Goal: Task Accomplishment & Management: Use online tool/utility

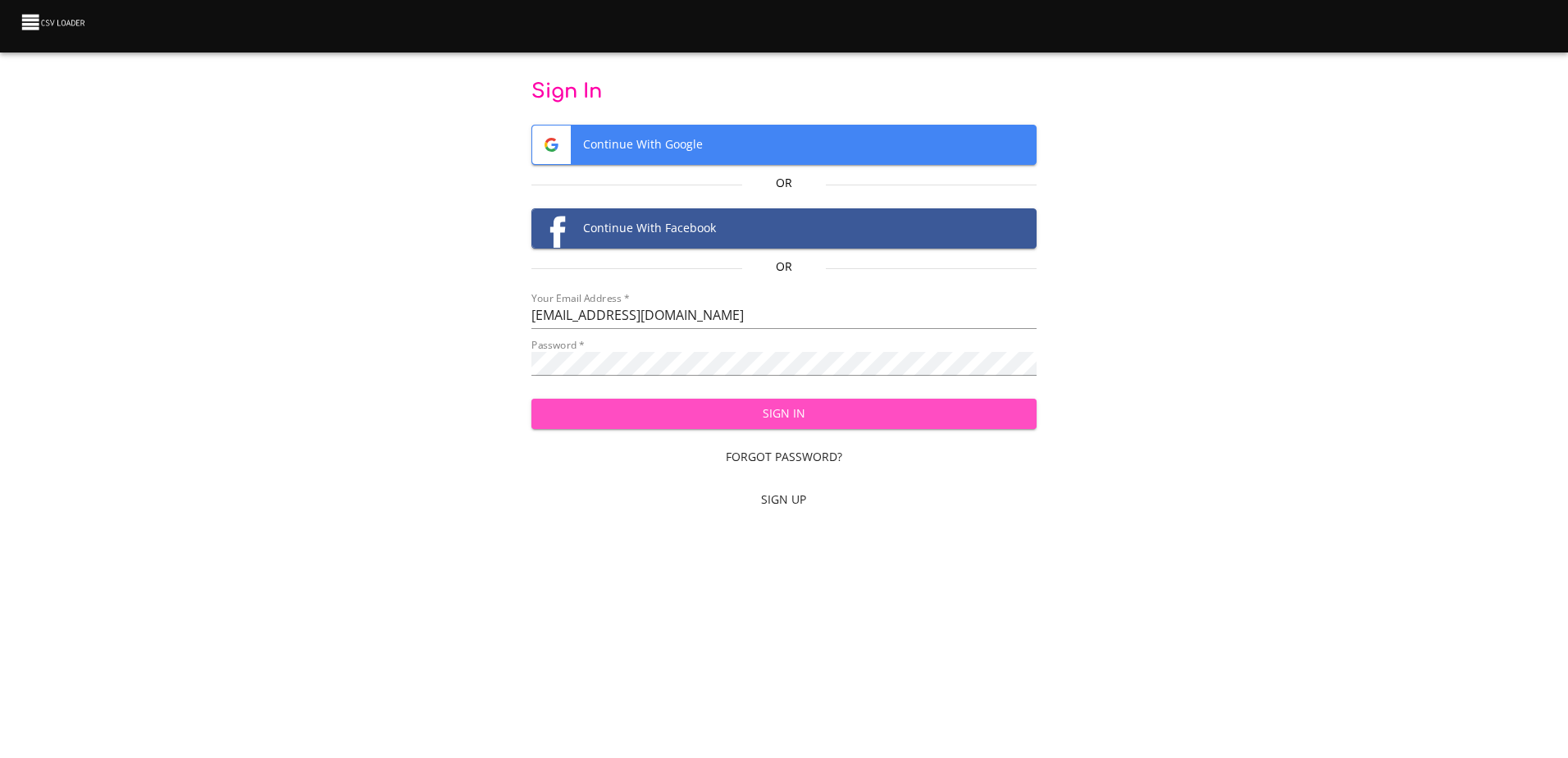
click at [753, 417] on span "Sign In" at bounding box center [784, 413] width 479 height 21
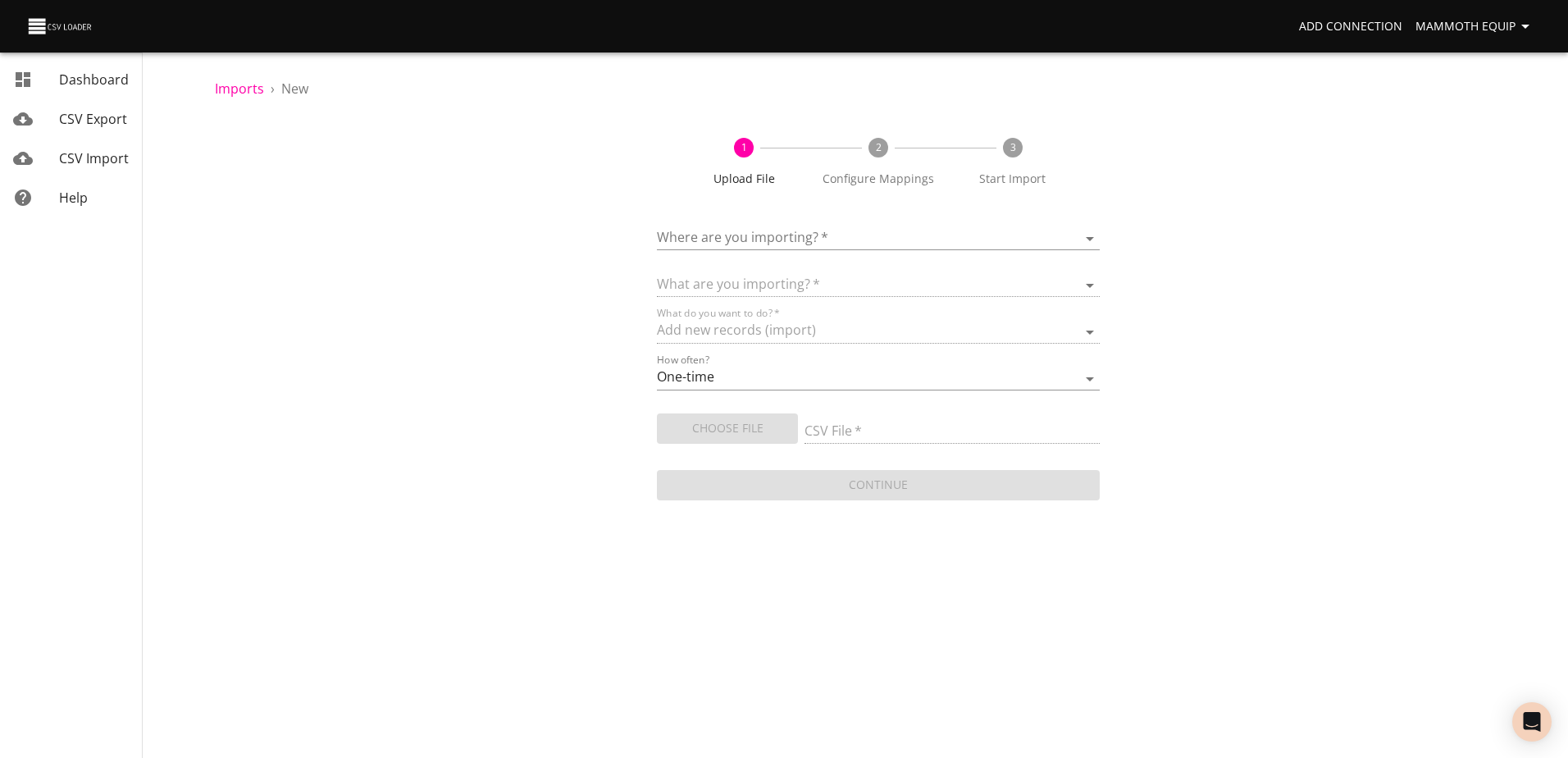
click at [1091, 235] on body "Add Connection Mammoth Equip Dashboard CSV Export CSV Import Help Imports › New…" at bounding box center [784, 379] width 1568 height 758
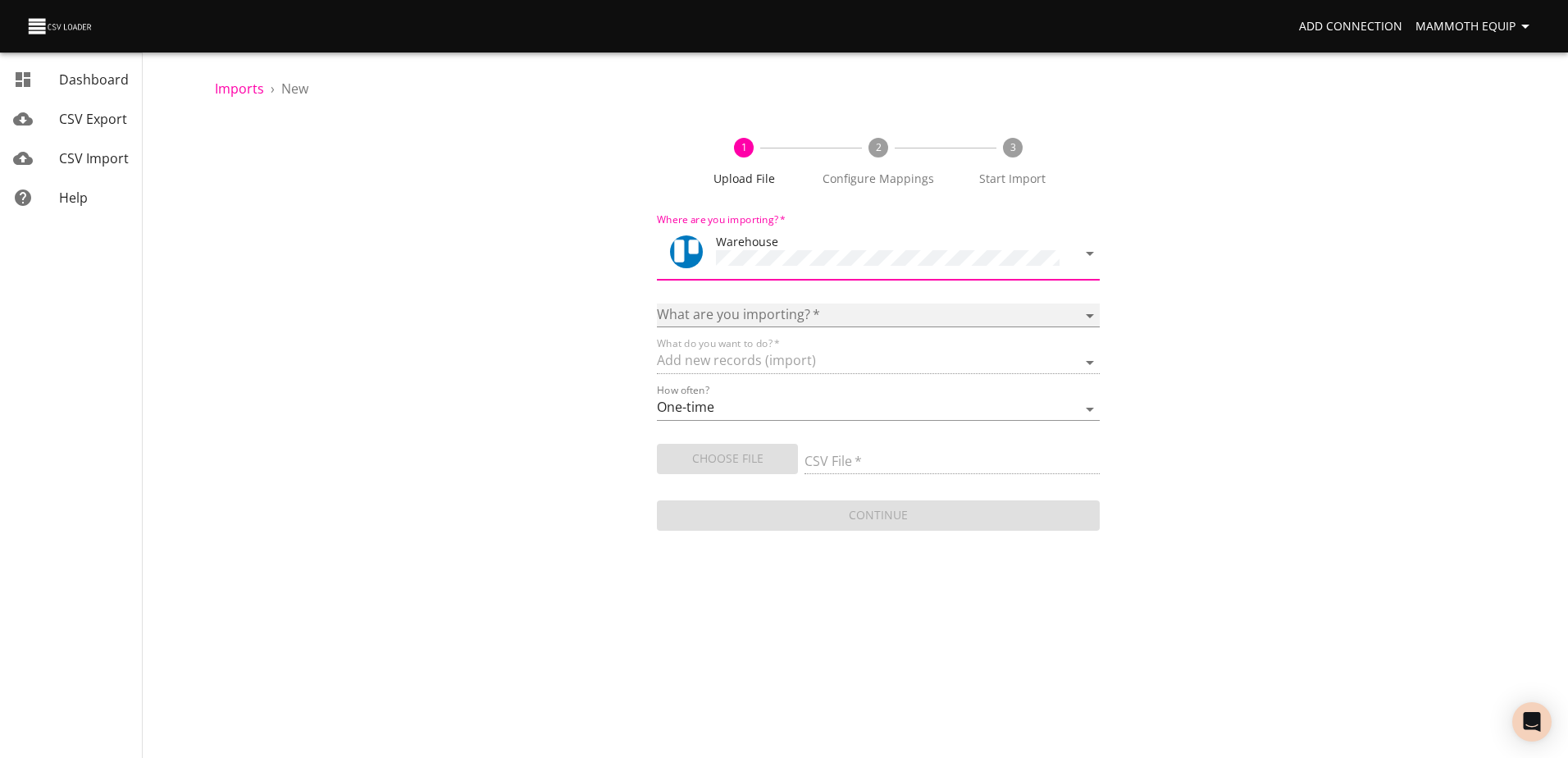
click at [1088, 306] on select "Boards Cards Checkitems Checklists" at bounding box center [878, 315] width 443 height 23
select select "cards"
click at [657, 303] on select "Boards Cards Checkitems Checklists" at bounding box center [878, 315] width 443 height 23
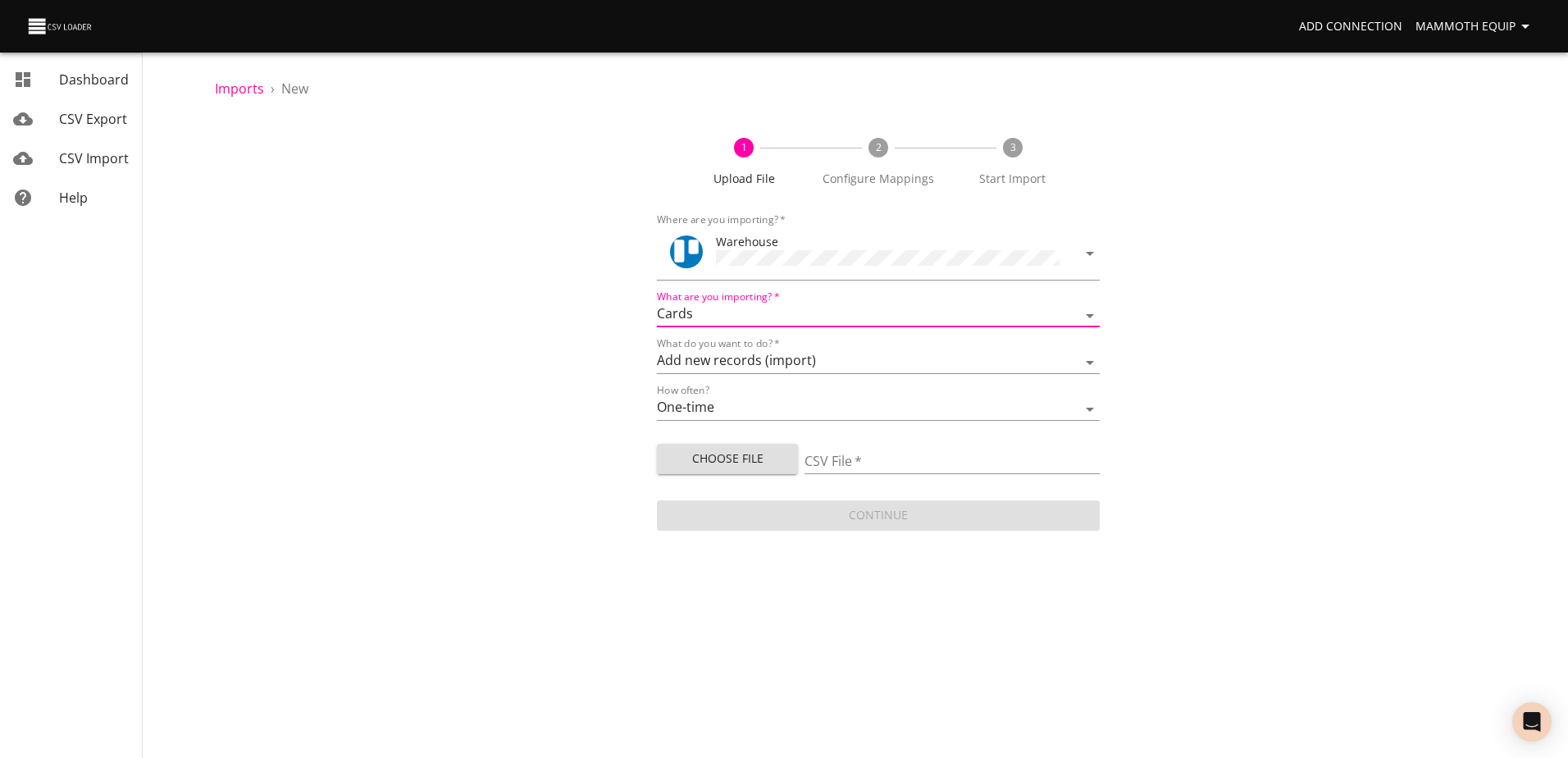
click at [735, 460] on span "Choose File" at bounding box center [728, 458] width 115 height 21
type input "Import1.xlsx"
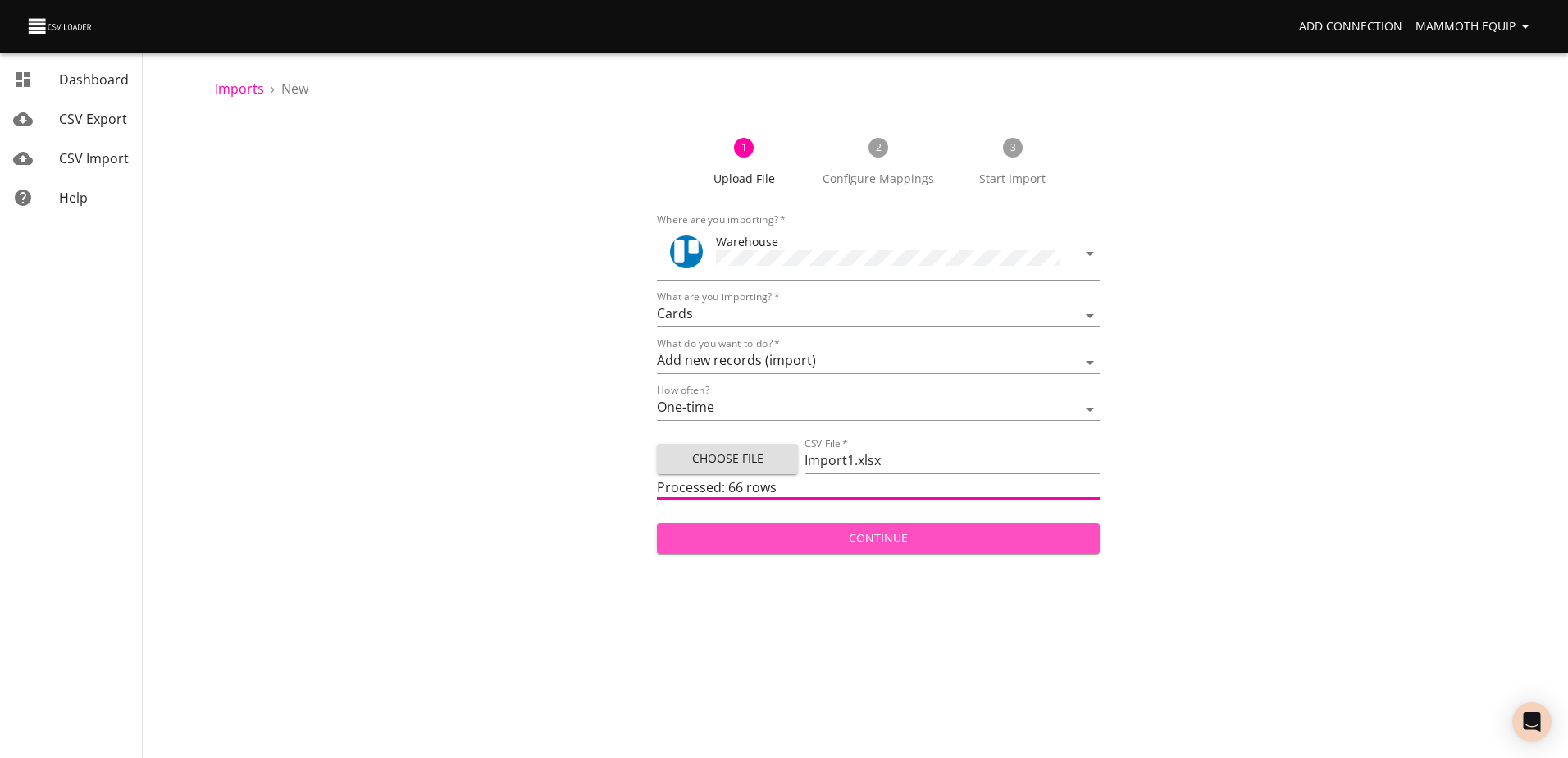
click at [1030, 524] on button "Continue" at bounding box center [878, 538] width 443 height 30
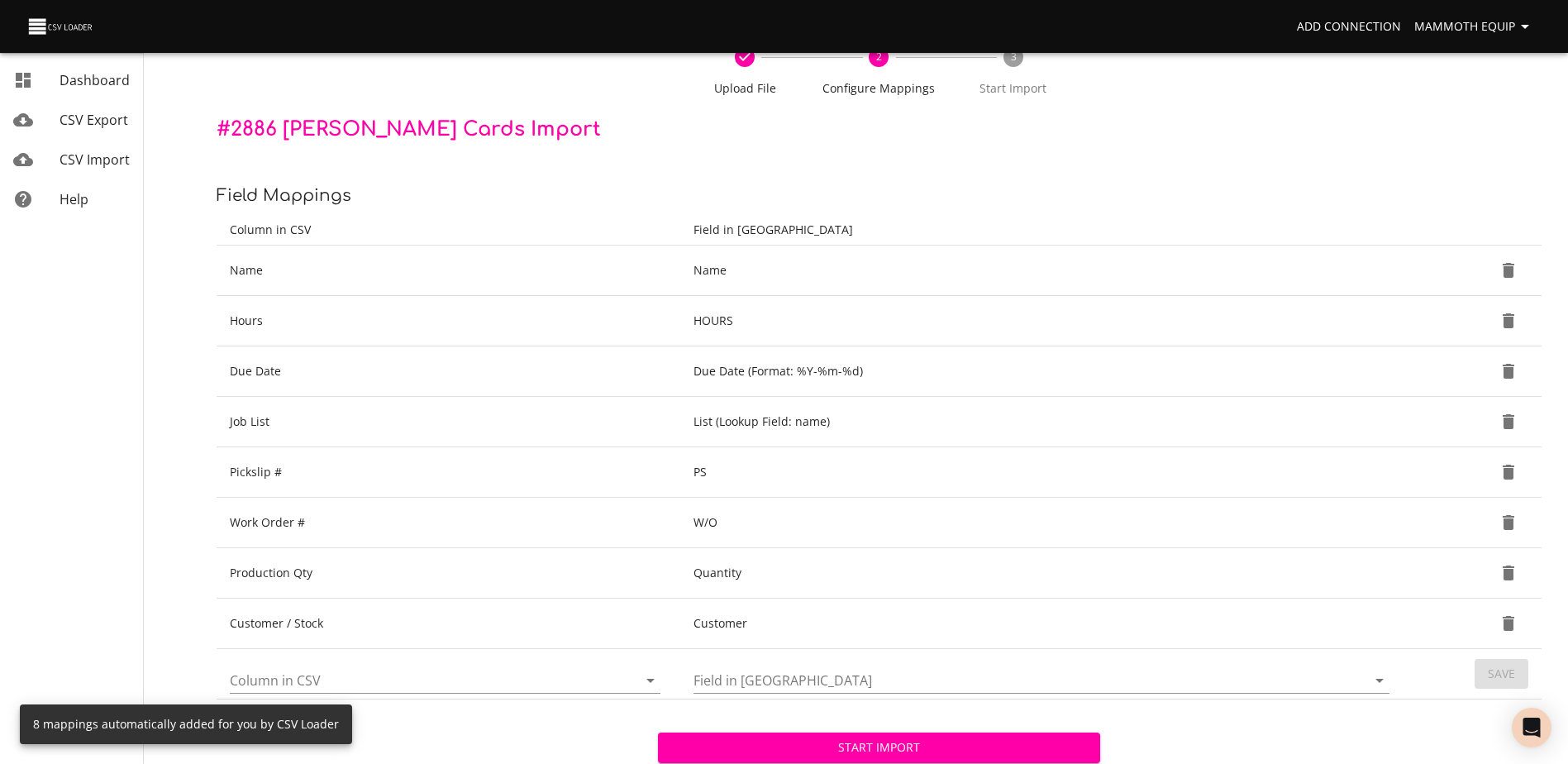
scroll to position [174, 0]
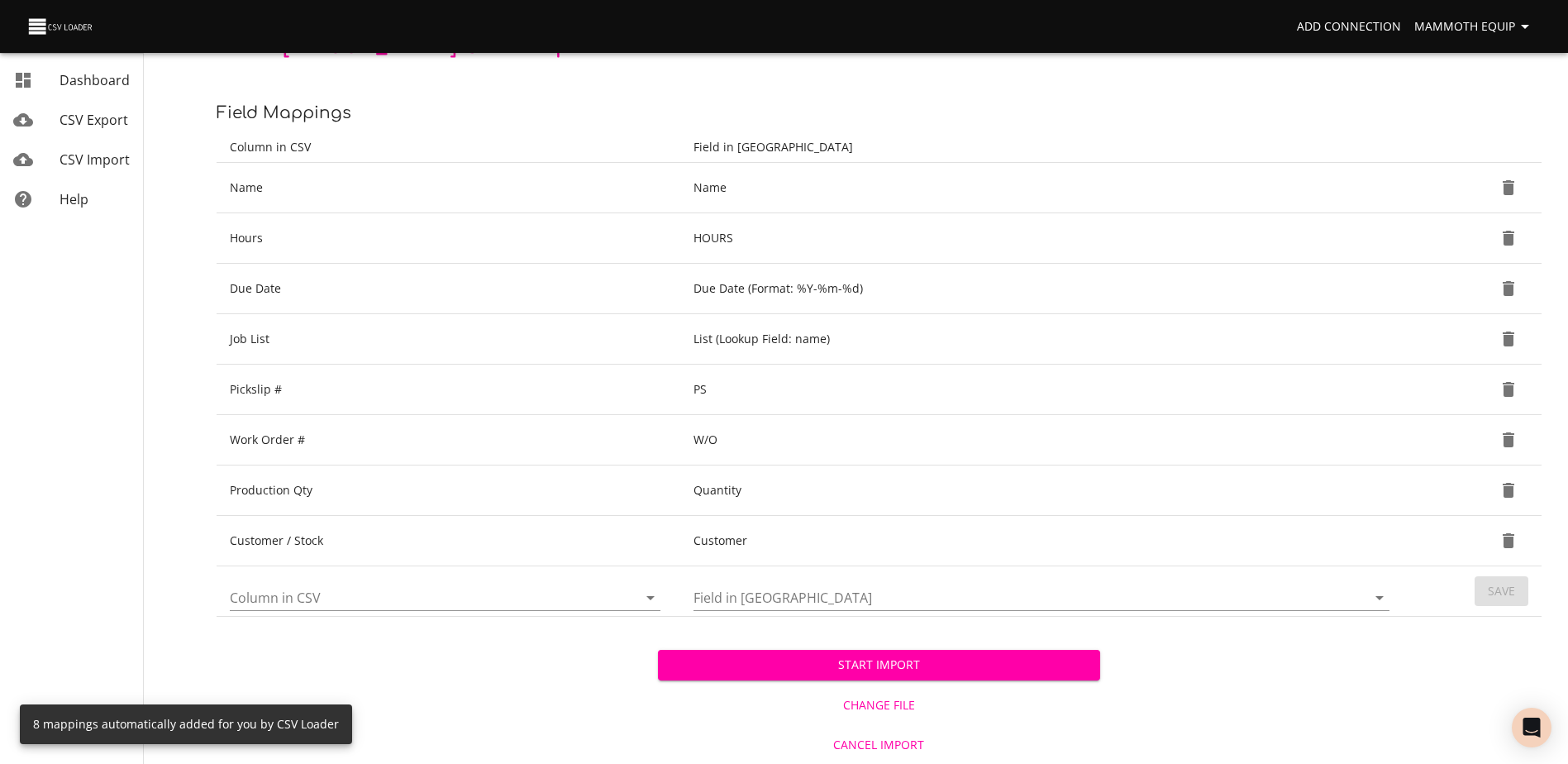
click at [762, 661] on span "Start Import" at bounding box center [878, 665] width 415 height 21
